Goal: Task Accomplishment & Management: Manage account settings

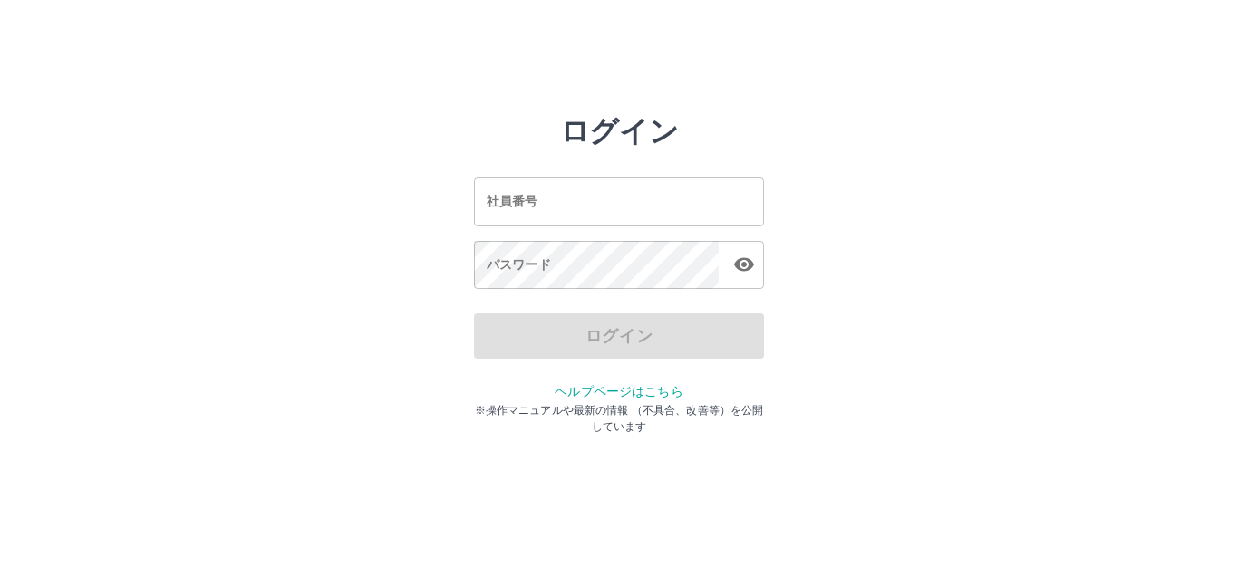
click at [531, 205] on input "社員番号" at bounding box center [619, 202] width 290 height 48
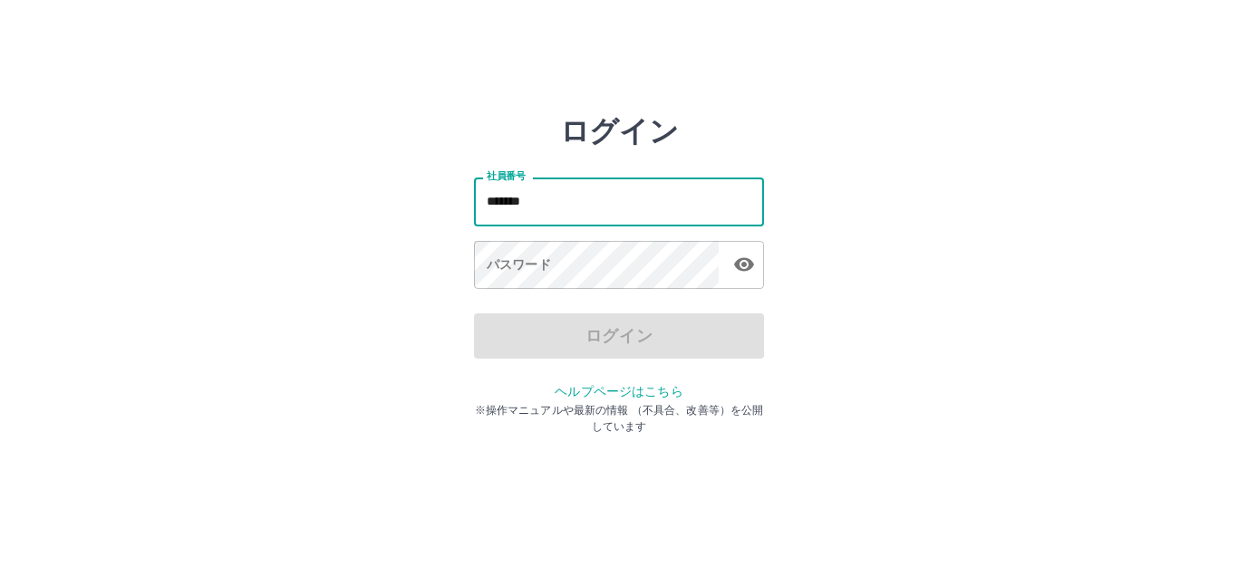
type input "*******"
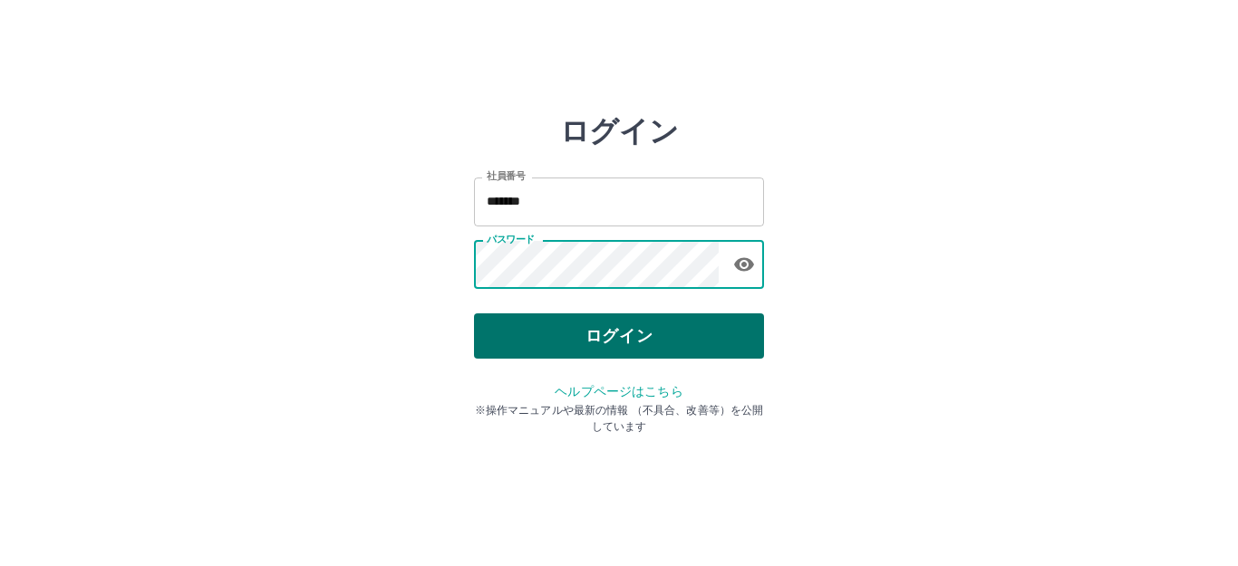
click at [613, 337] on button "ログイン" at bounding box center [619, 335] width 290 height 45
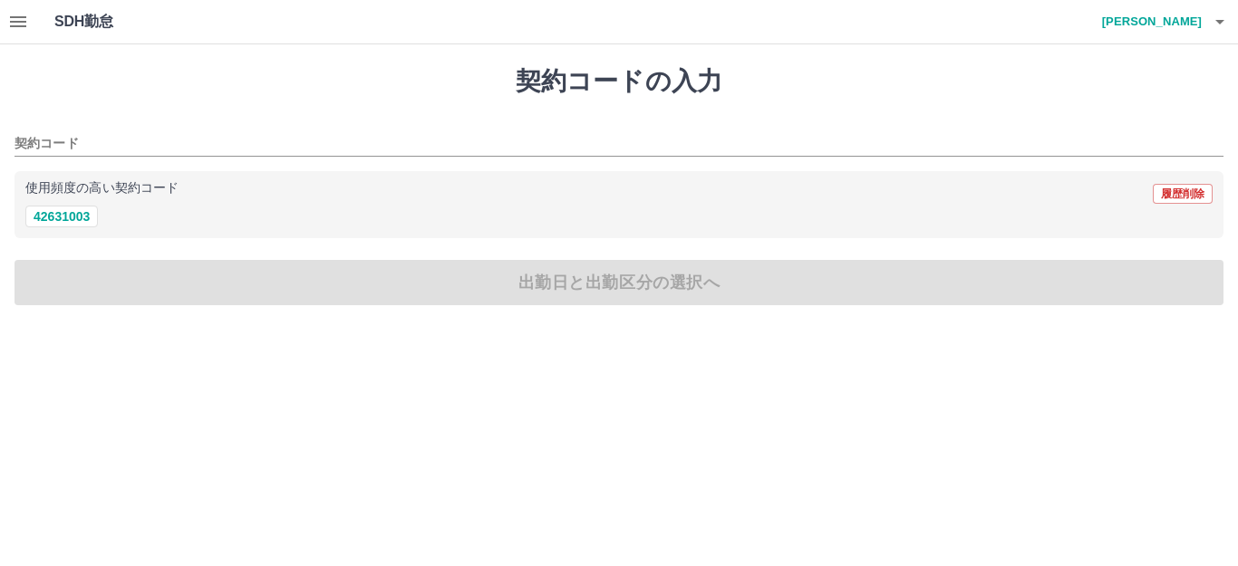
click at [24, 20] on icon "button" at bounding box center [18, 22] width 22 height 22
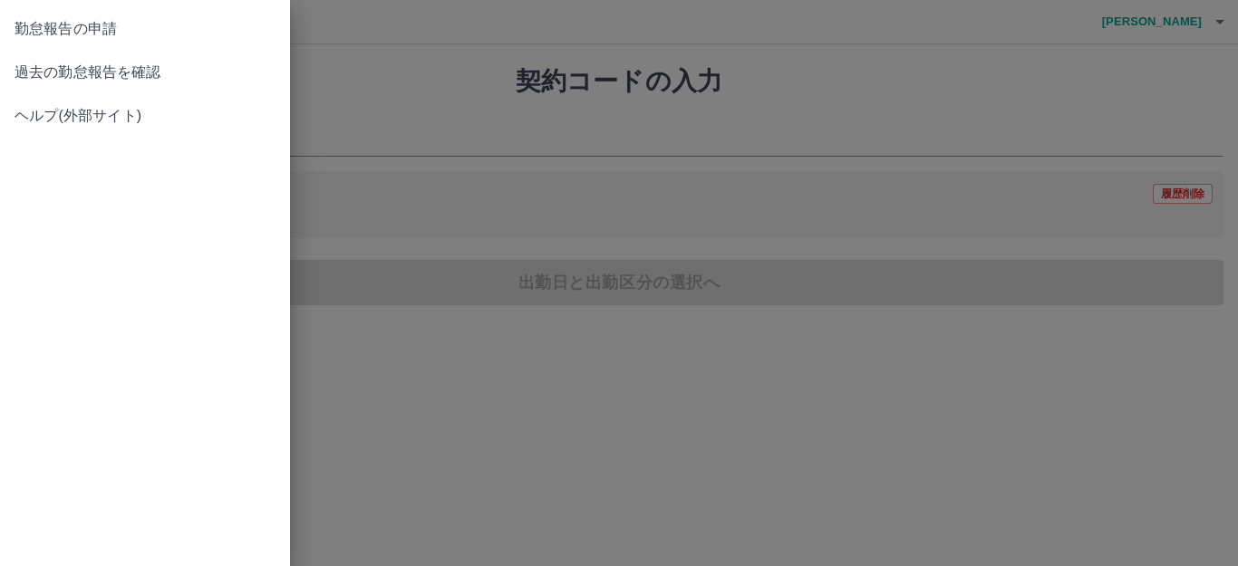
click at [48, 78] on span "過去の勤怠報告を確認" at bounding box center [144, 73] width 261 height 22
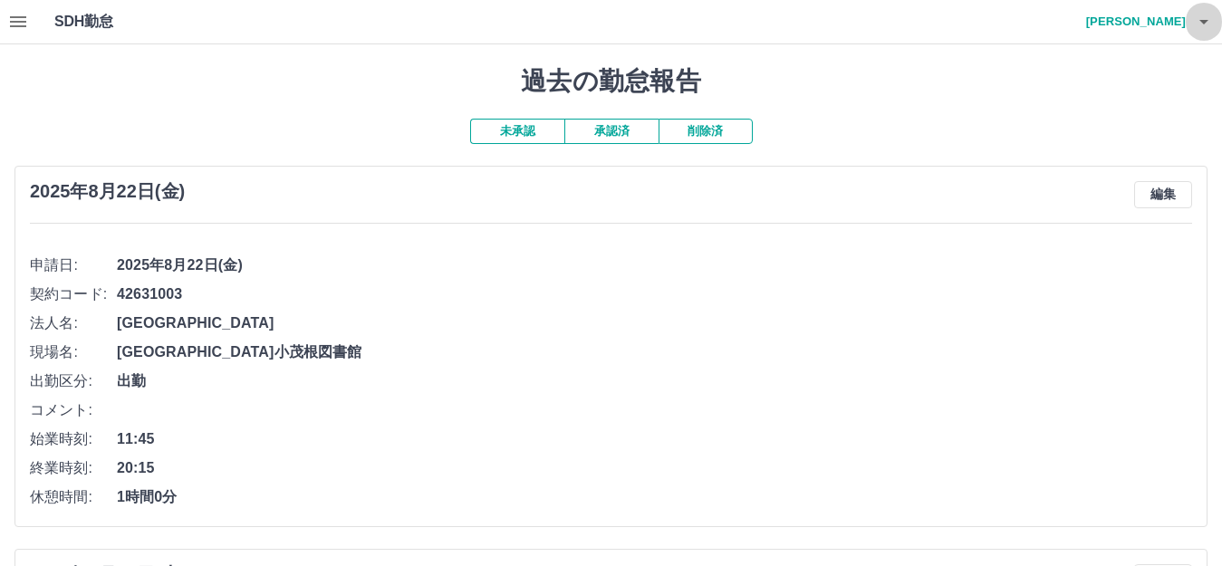
click at [1196, 18] on icon "button" at bounding box center [1204, 22] width 22 height 22
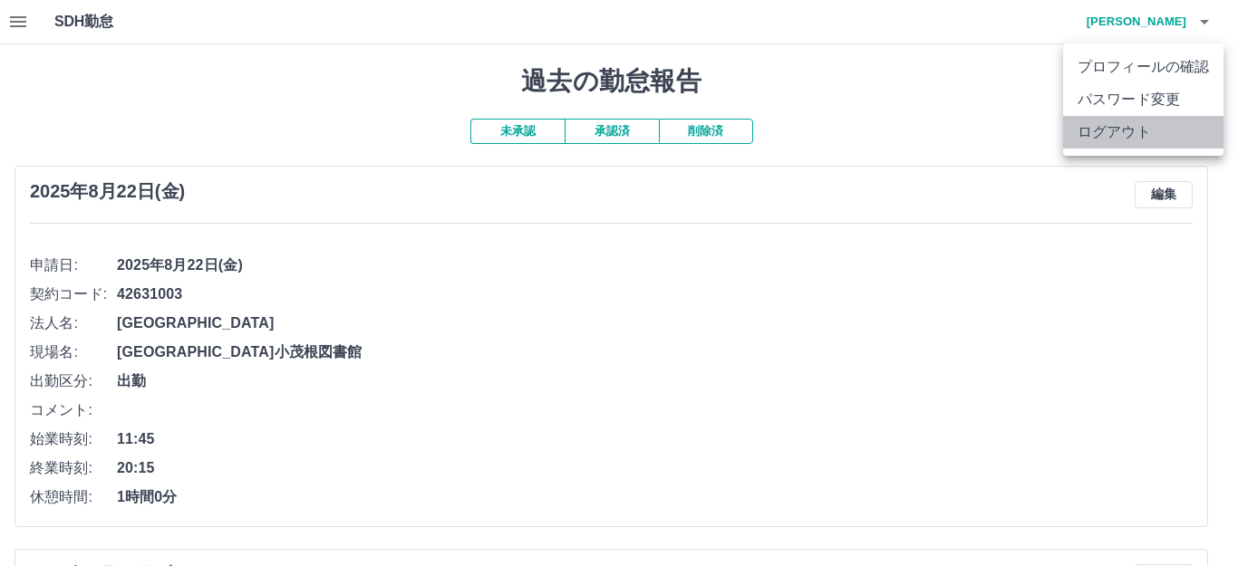
click at [1115, 132] on li "ログアウト" at bounding box center [1143, 132] width 160 height 33
